Goal: Transaction & Acquisition: Purchase product/service

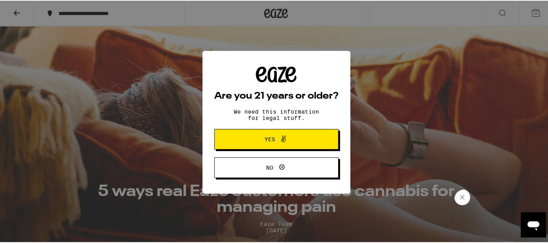
click at [279, 136] on icon at bounding box center [283, 138] width 9 height 9
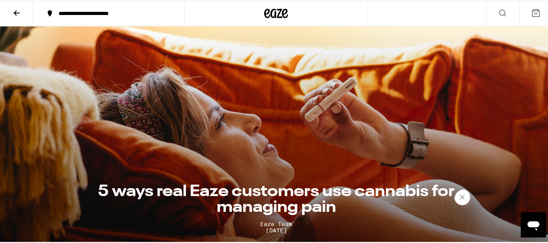
click at [273, 9] on icon at bounding box center [276, 13] width 24 height 14
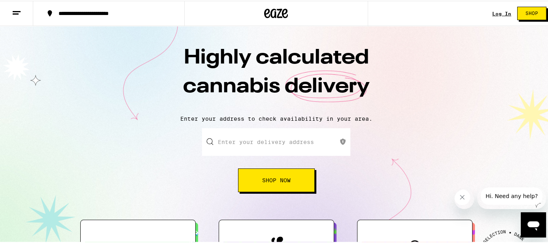
click at [260, 144] on input "Enter your delivery address" at bounding box center [276, 142] width 148 height 28
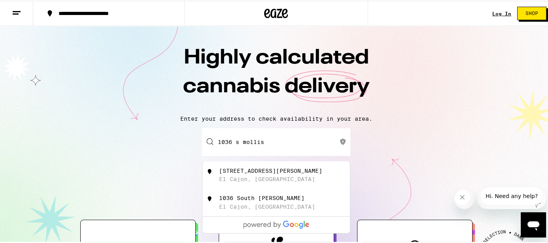
click at [263, 172] on div "[STREET_ADDRESS][PERSON_NAME]" at bounding box center [270, 170] width 103 height 6
type input "[STREET_ADDRESS][PERSON_NAME]"
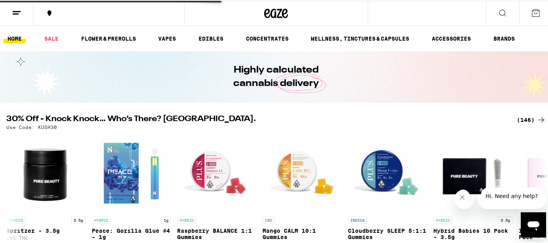
click at [279, 179] on img "Open page for Mango CALM 10:1 Gummies from PLUS" at bounding box center [301, 172] width 79 height 79
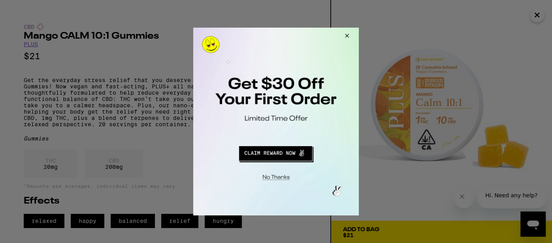
click at [537, 15] on div at bounding box center [276, 121] width 552 height 243
click at [273, 177] on button "Close Modal" at bounding box center [274, 176] width 161 height 12
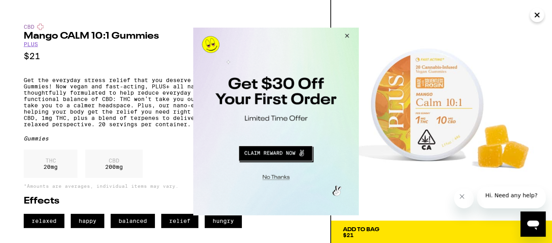
click at [229, 11] on div "CBD Mango CALM 10:1 Gummies PLUS $21 Get the everyday stress relief that you de…" at bounding box center [165, 121] width 331 height 243
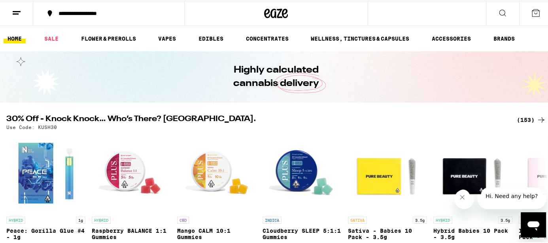
click at [501, 9] on icon at bounding box center [501, 12] width 9 height 9
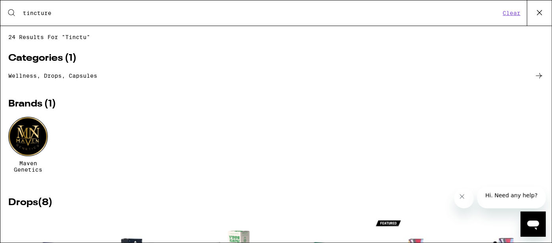
type input "tincture"
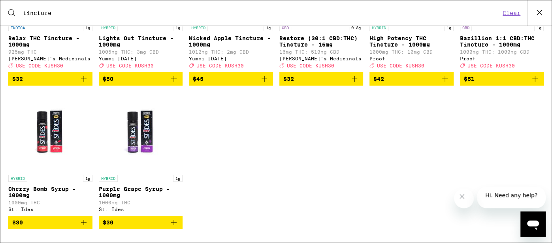
scroll to position [183, 0]
